Goal: Information Seeking & Learning: Check status

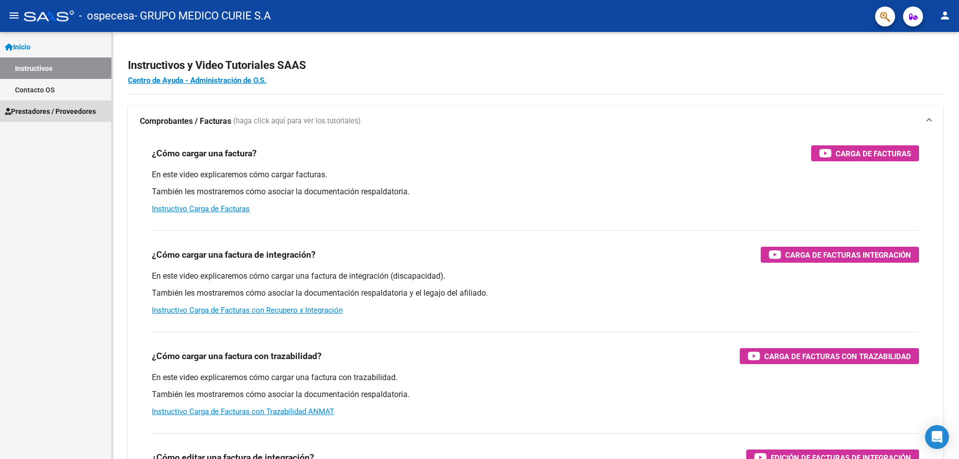
click at [58, 110] on span "Prestadores / Proveedores" at bounding box center [50, 111] width 91 height 11
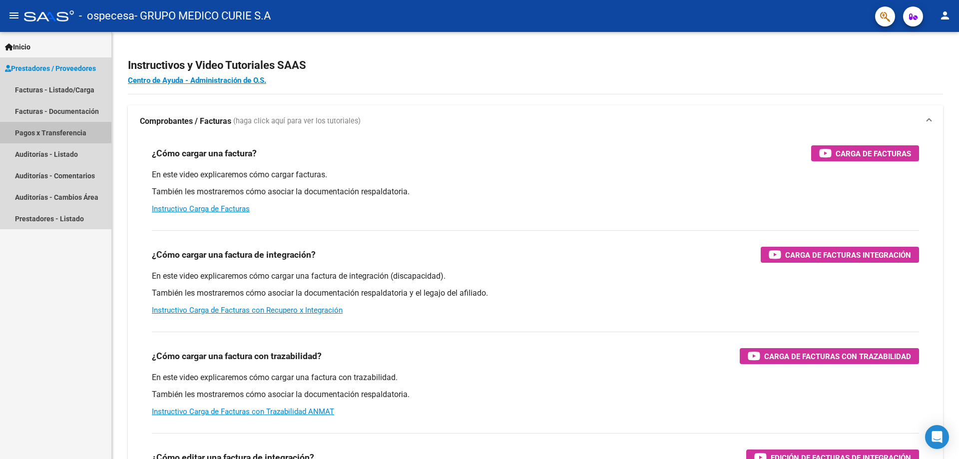
click at [79, 131] on link "Pagos x Transferencia" at bounding box center [55, 132] width 111 height 21
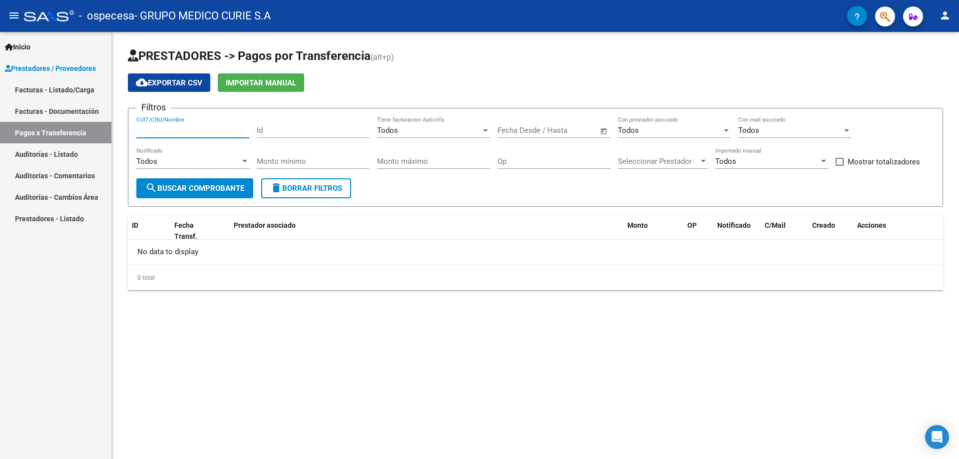
click at [176, 132] on input "CUIT/CBU/Nombre" at bounding box center [192, 130] width 113 height 9
type input "33711316049"
click at [559, 128] on input "text" at bounding box center [571, 130] width 48 height 9
click at [610, 158] on span "Previous month" at bounding box center [613, 159] width 20 height 20
click at [613, 203] on span "1" at bounding box center [611, 203] width 18 height 18
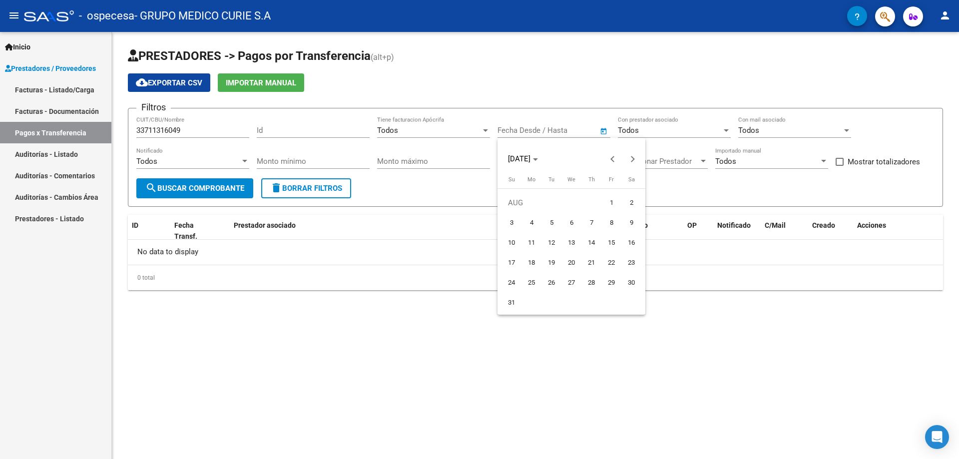
type input "[DATE]"
click at [631, 159] on button "Next month" at bounding box center [633, 159] width 20 height 20
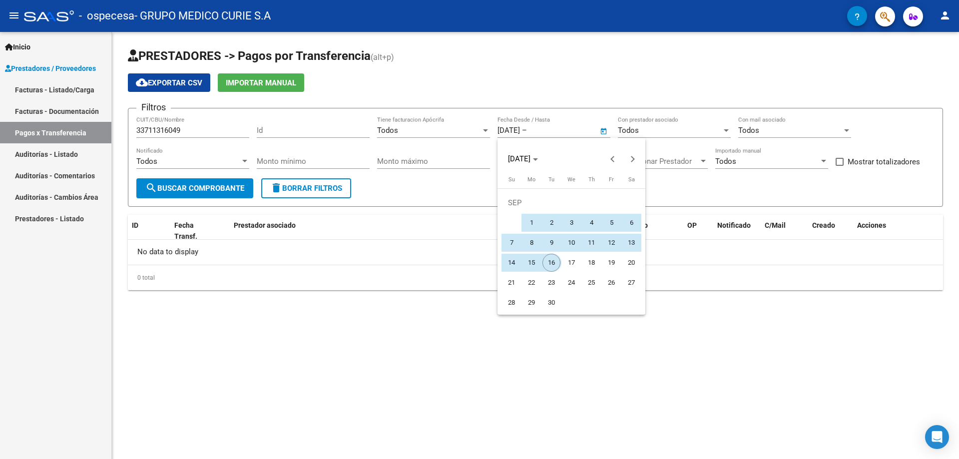
click at [555, 262] on span "16" at bounding box center [551, 263] width 18 height 18
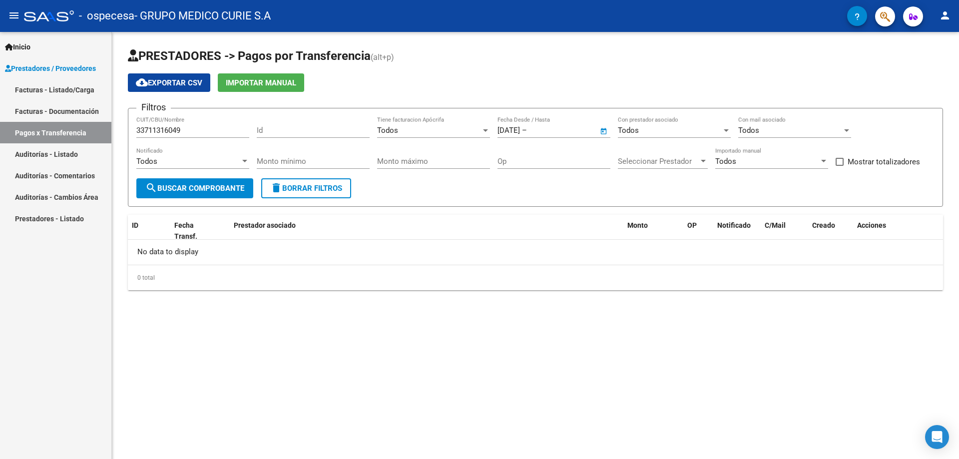
type input "[DATE]"
click at [686, 160] on span "Seleccionar Prestador" at bounding box center [658, 161] width 81 height 9
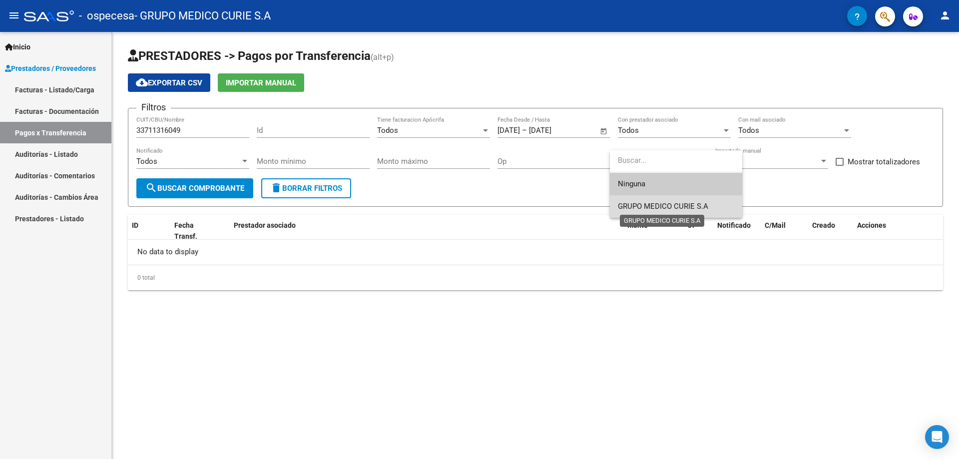
click at [673, 206] on span "GRUPO MEDICO CURIE S.A" at bounding box center [663, 206] width 90 height 9
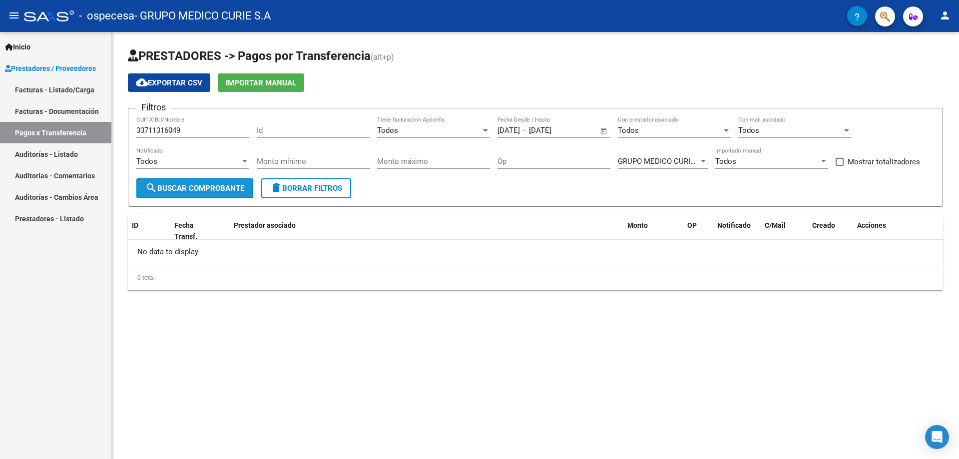
click at [218, 191] on span "search Buscar Comprobante" at bounding box center [194, 188] width 99 height 9
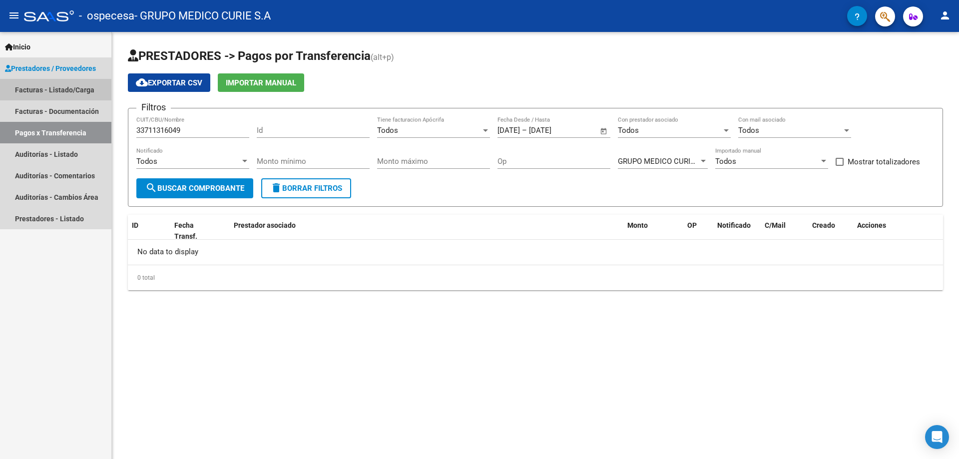
click at [64, 86] on link "Facturas - Listado/Carga" at bounding box center [55, 89] width 111 height 21
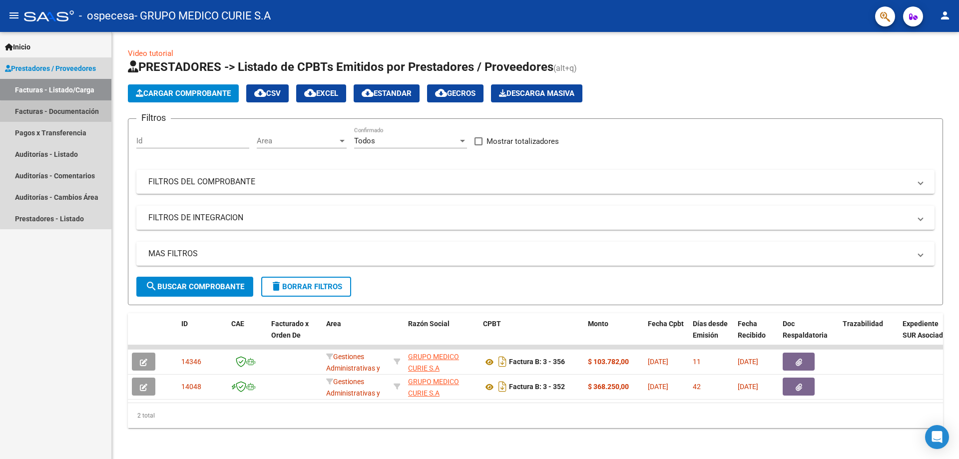
click at [69, 113] on link "Facturas - Documentación" at bounding box center [55, 110] width 111 height 21
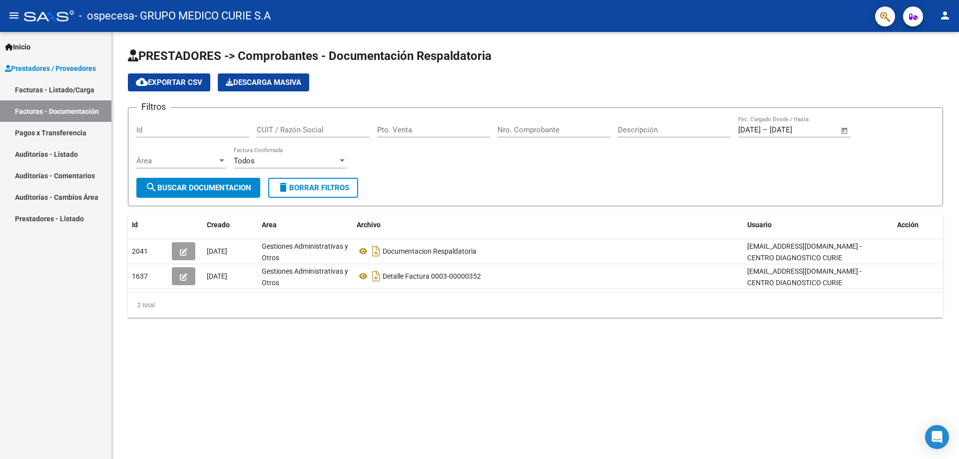
drag, startPoint x: 941, startPoint y: 21, endPoint x: 946, endPoint y: 17, distance: 6.1
click at [943, 19] on mat-icon "person" at bounding box center [945, 15] width 12 height 12
click at [930, 65] on button "exit_to_app Salir" at bounding box center [924, 66] width 61 height 24
